Goal: Information Seeking & Learning: Learn about a topic

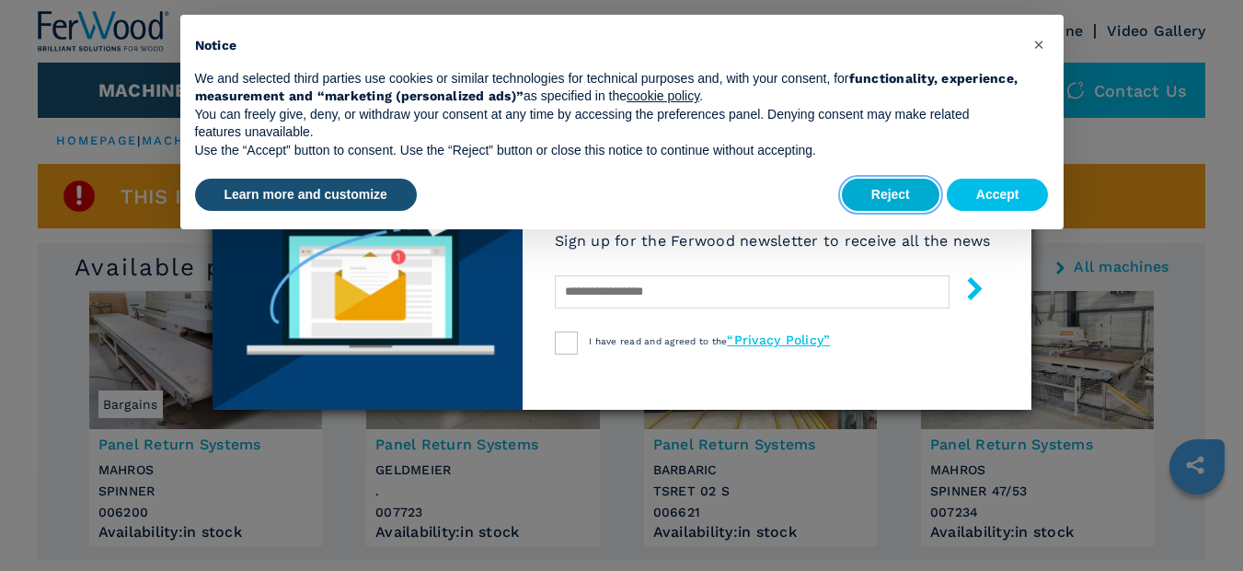
click at [895, 184] on button "Reject" at bounding box center [891, 195] width 98 height 33
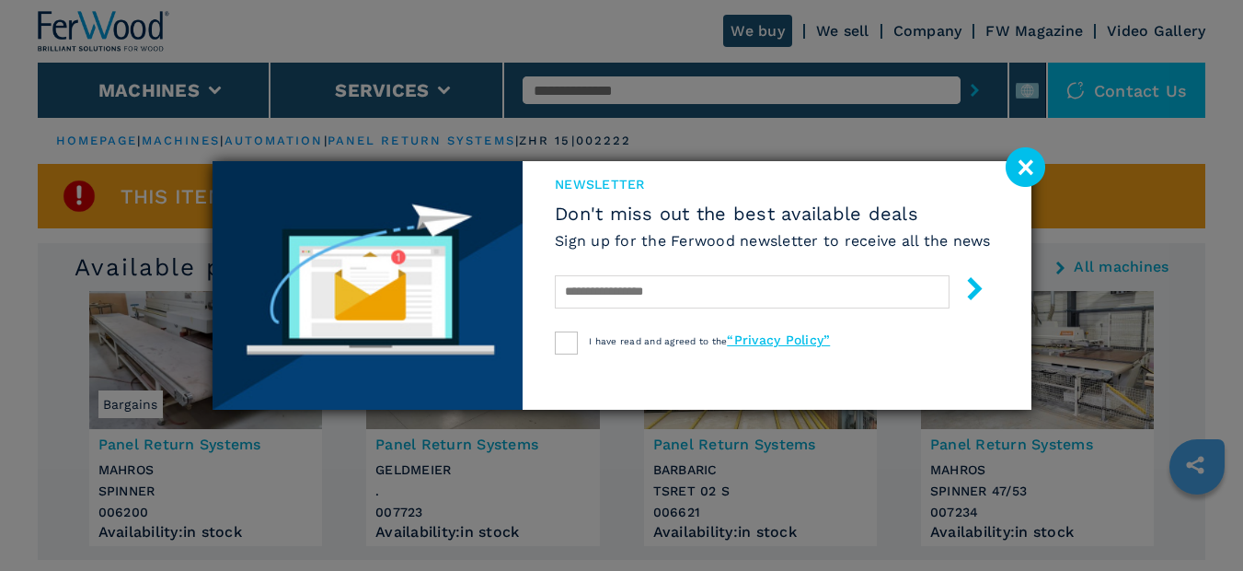
click at [1035, 169] on image at bounding box center [1026, 167] width 40 height 40
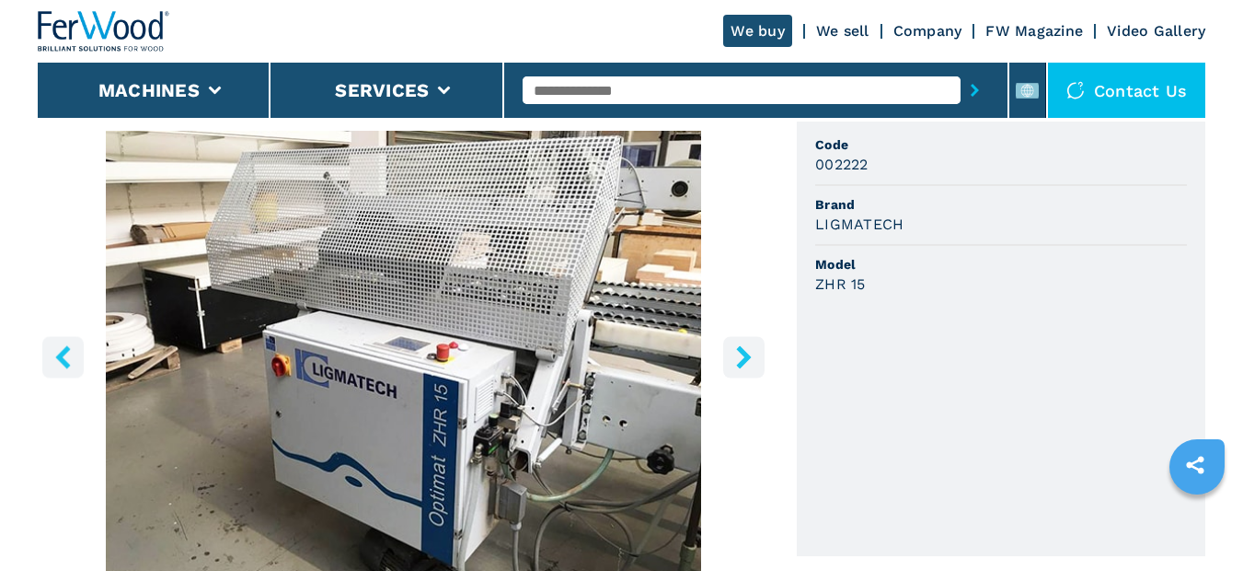
scroll to position [920, 0]
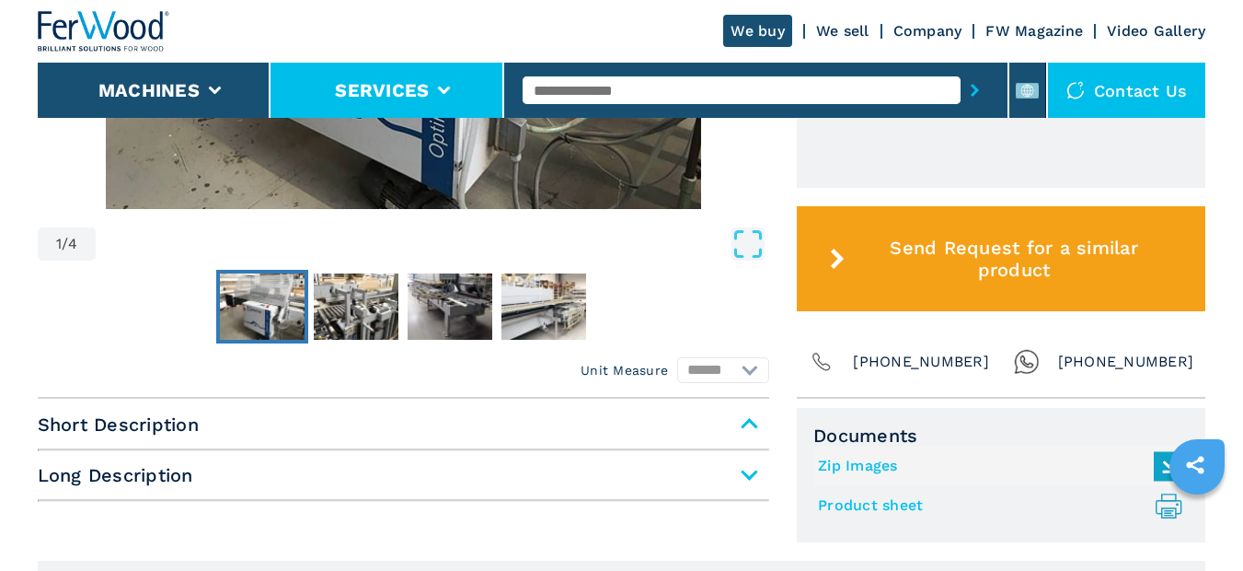
click at [323, 92] on li "Services" at bounding box center [388, 90] width 234 height 55
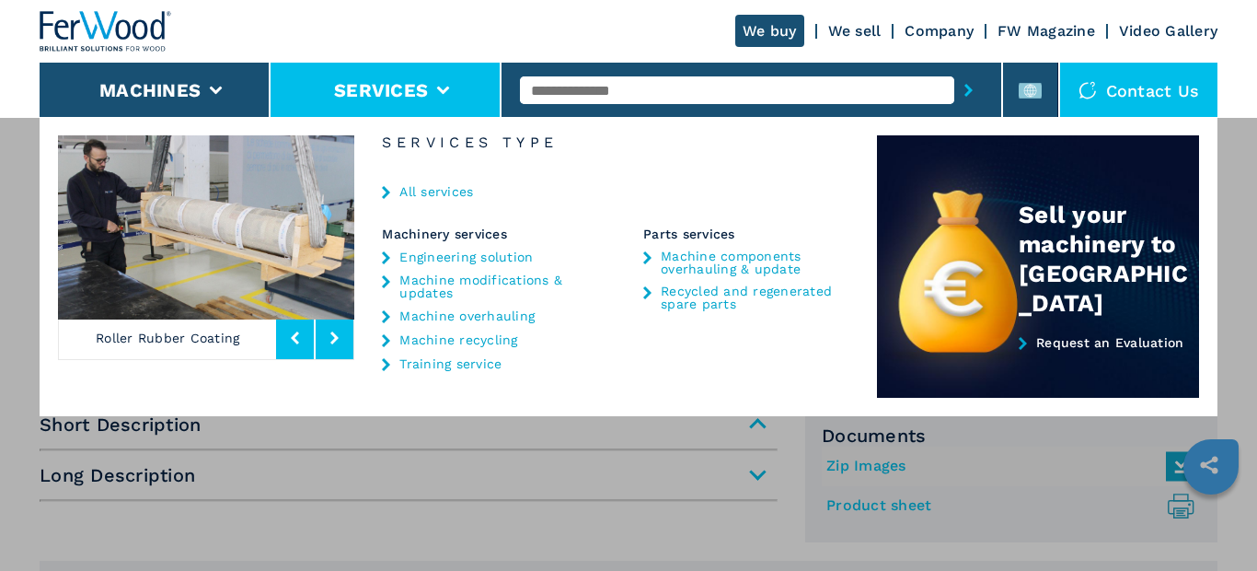
click at [1, 255] on div "**********" at bounding box center [628, 402] width 1257 height 571
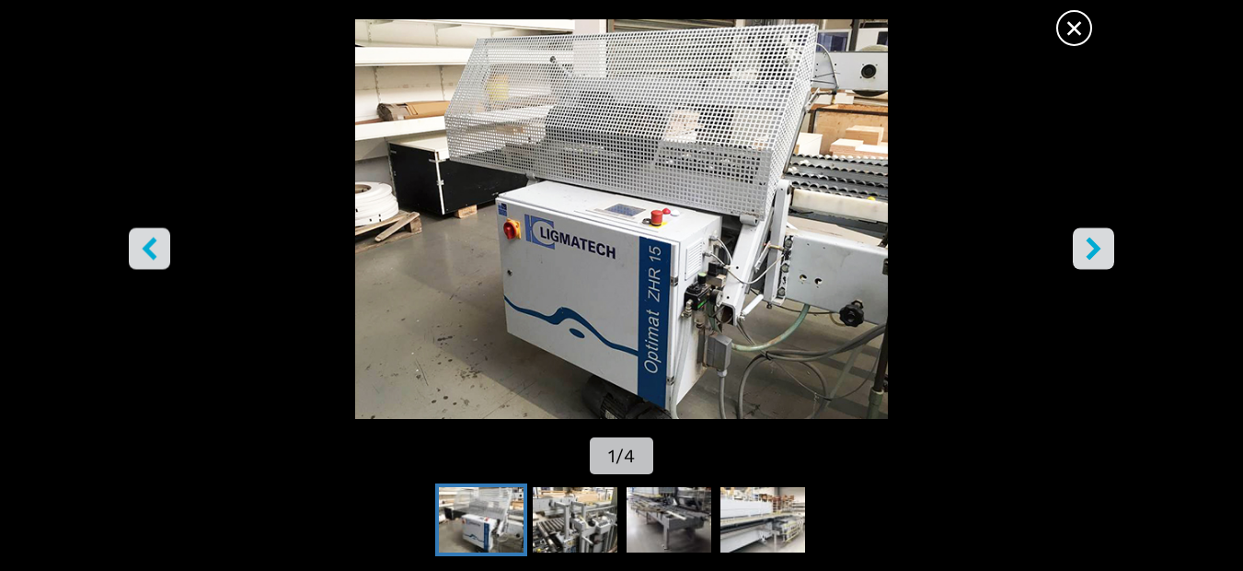
click at [1100, 250] on icon "right-button" at bounding box center [1093, 248] width 23 height 23
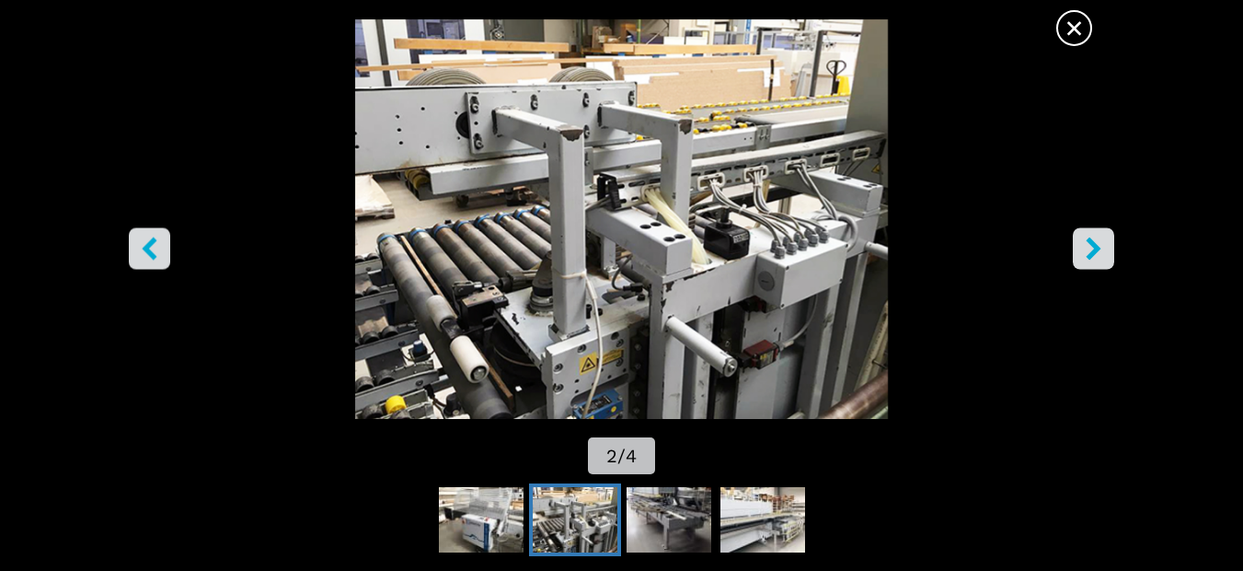
click at [1100, 250] on icon "right-button" at bounding box center [1093, 248] width 23 height 23
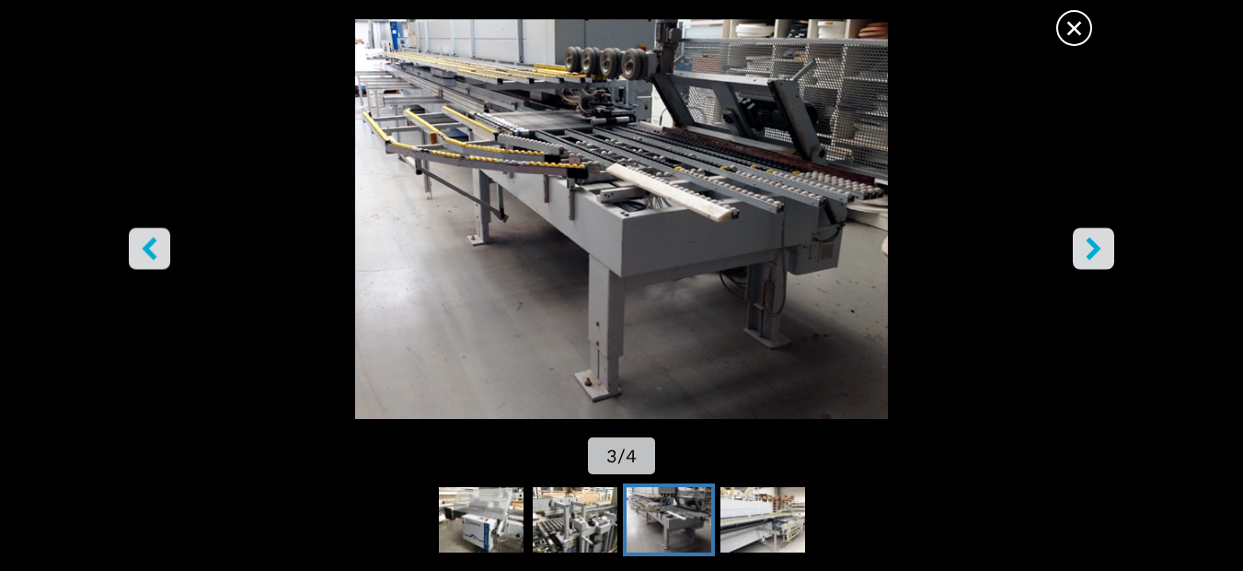
click at [1100, 250] on icon "right-button" at bounding box center [1093, 248] width 23 height 23
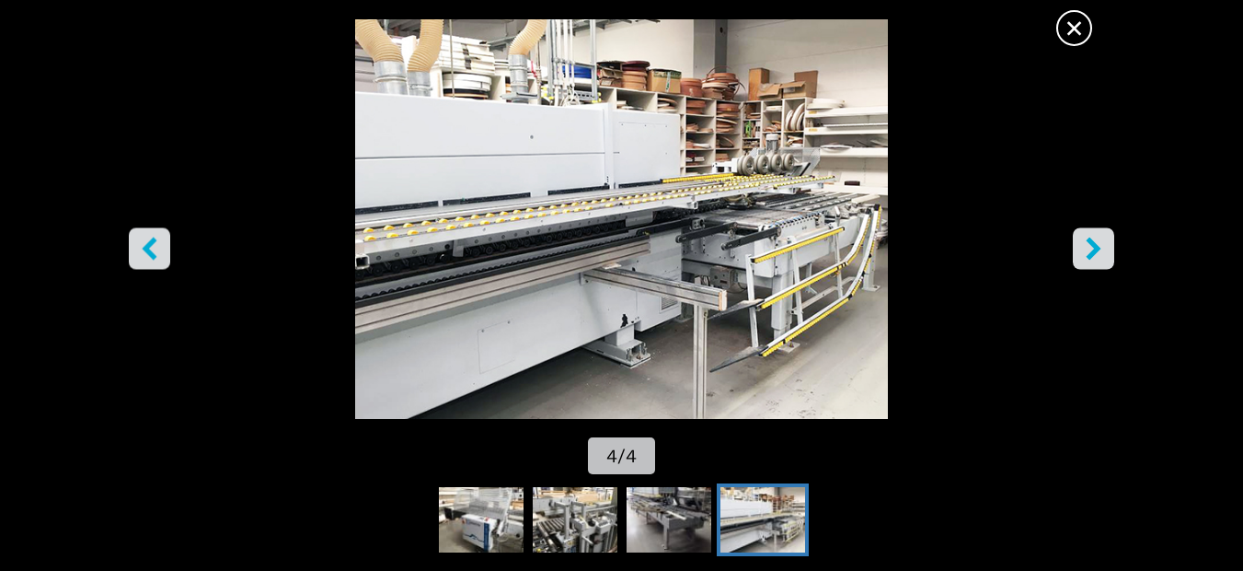
click at [1100, 250] on icon "right-button" at bounding box center [1093, 248] width 23 height 23
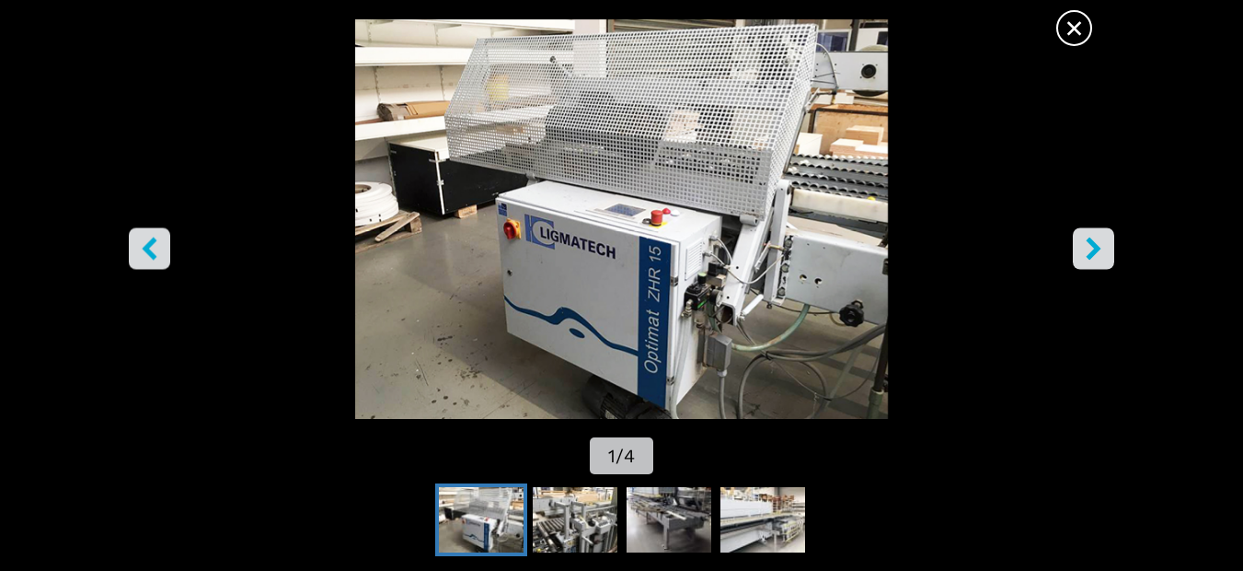
click at [1100, 250] on icon "right-button" at bounding box center [1093, 248] width 23 height 23
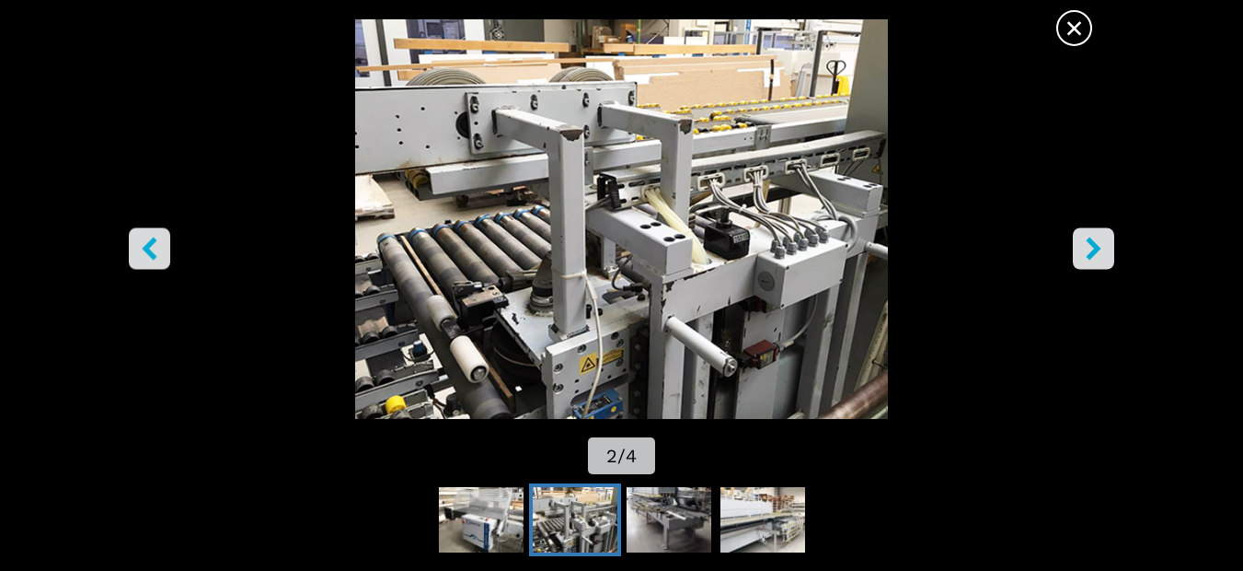
click at [1100, 250] on icon "right-button" at bounding box center [1093, 248] width 23 height 23
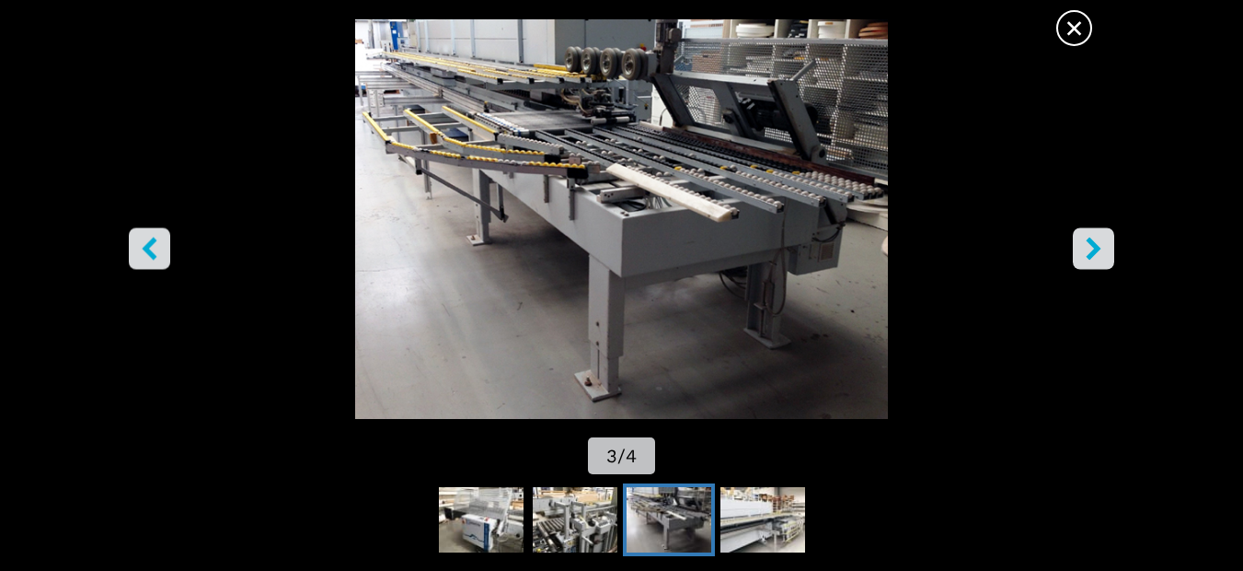
click at [1063, 21] on span "×" at bounding box center [1074, 24] width 32 height 32
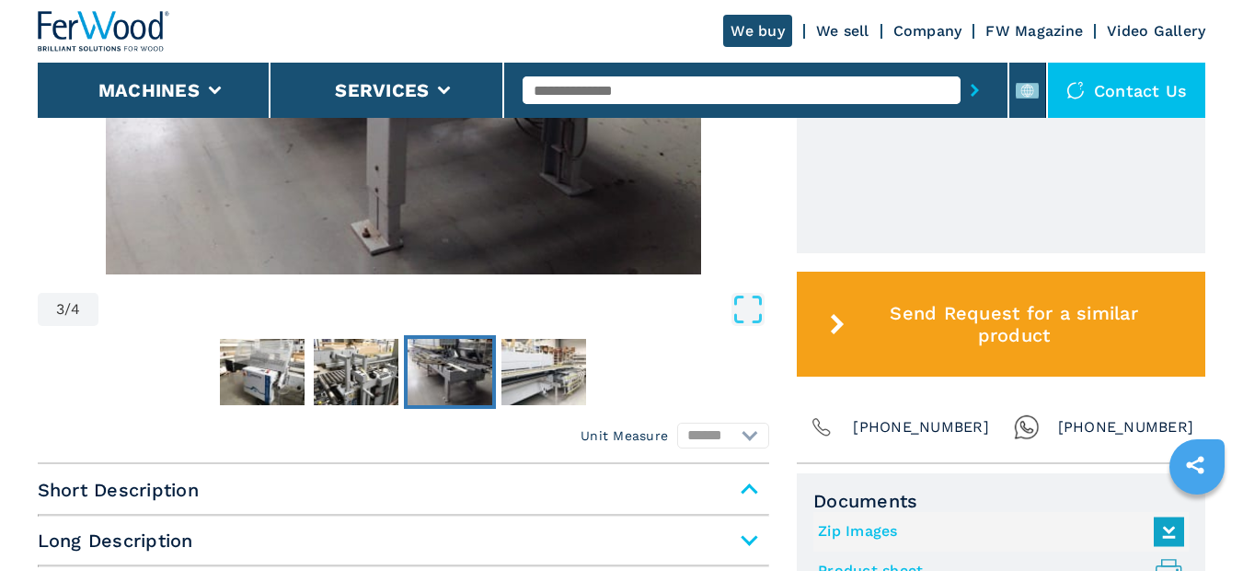
scroll to position [460, 0]
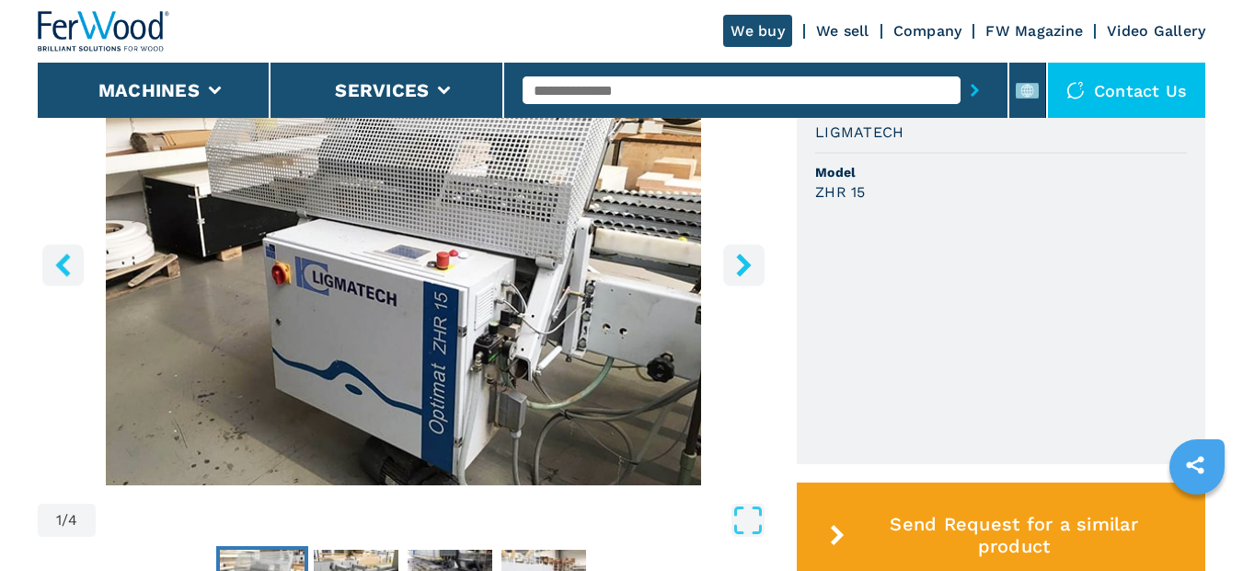
click at [735, 269] on icon "right-button" at bounding box center [744, 264] width 23 height 23
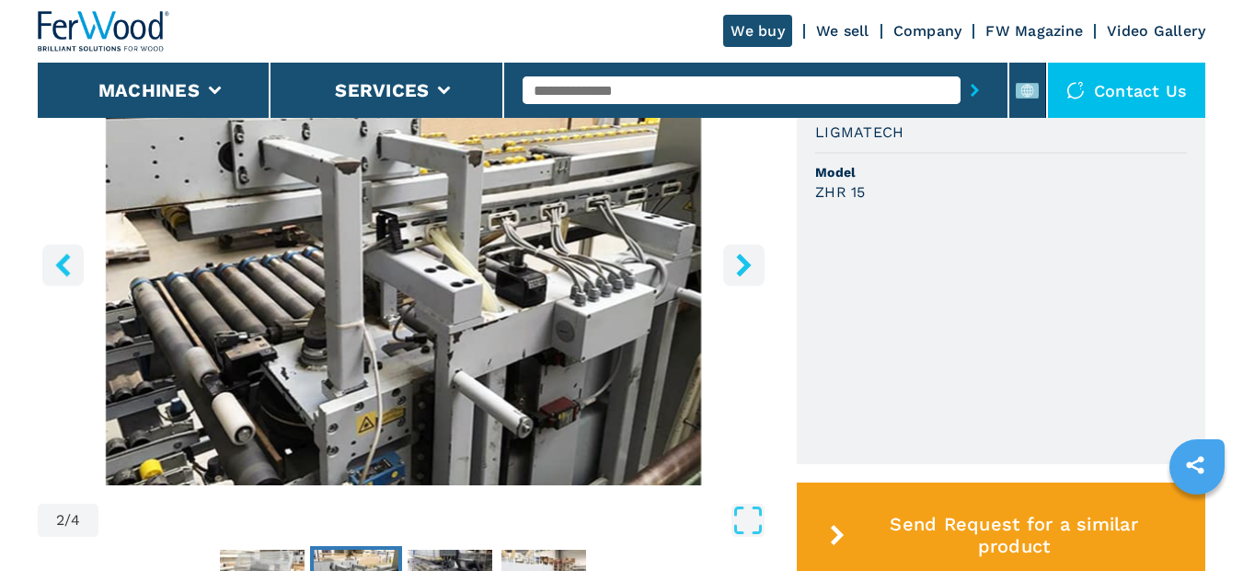
click at [743, 270] on icon "right-button" at bounding box center [743, 264] width 15 height 23
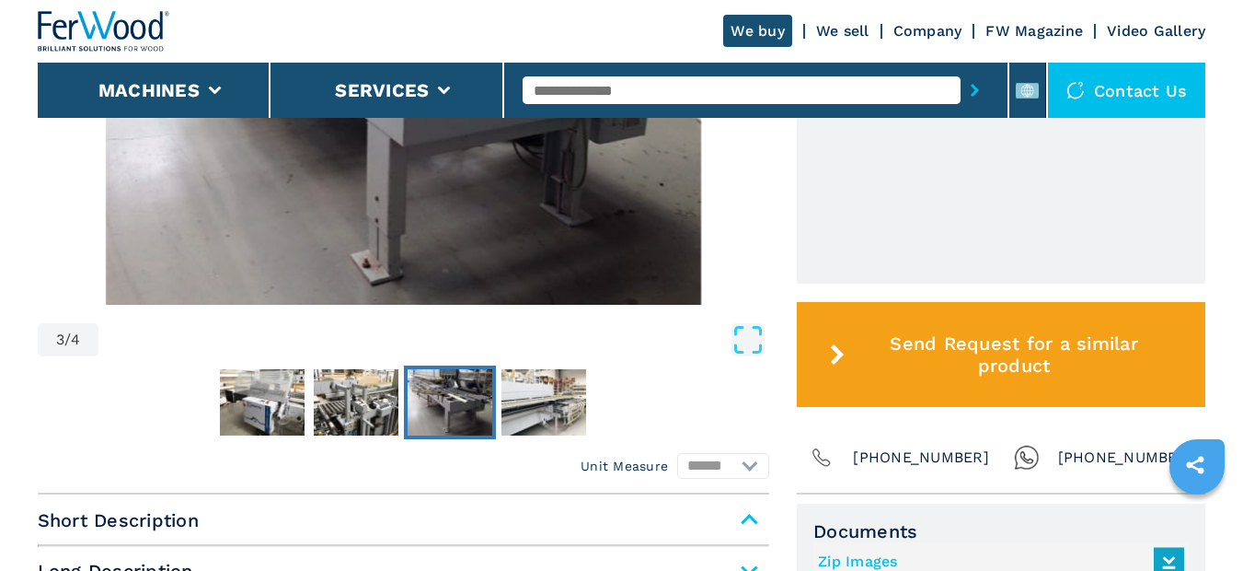
scroll to position [828, 0]
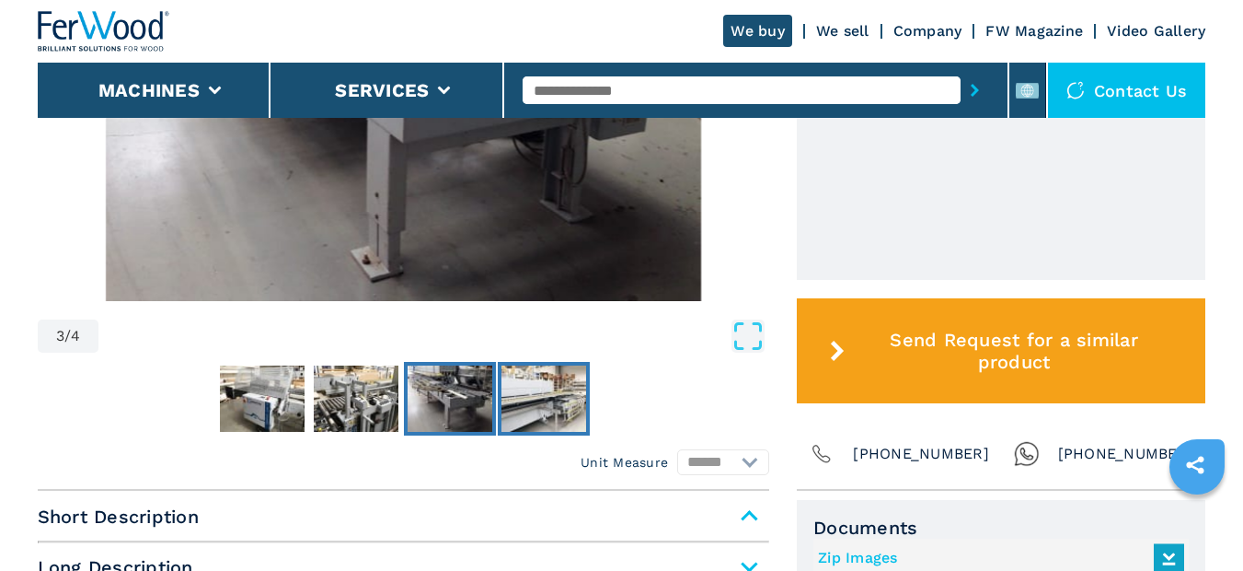
click at [543, 398] on img "Go to Slide 4" at bounding box center [544, 398] width 85 height 66
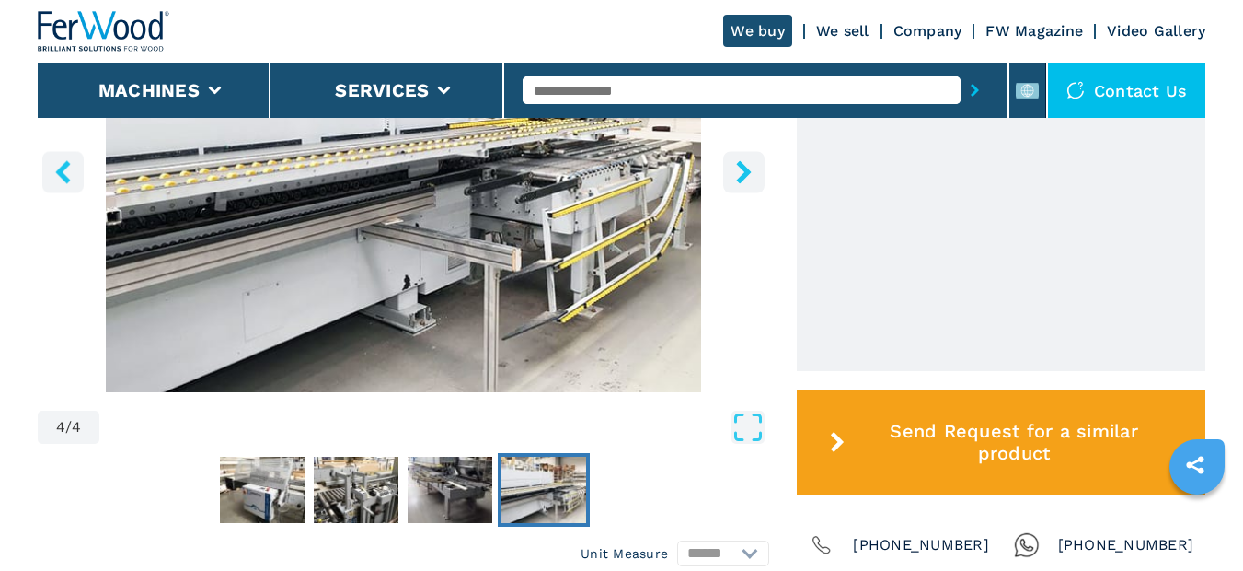
scroll to position [460, 0]
